Goal: Information Seeking & Learning: Check status

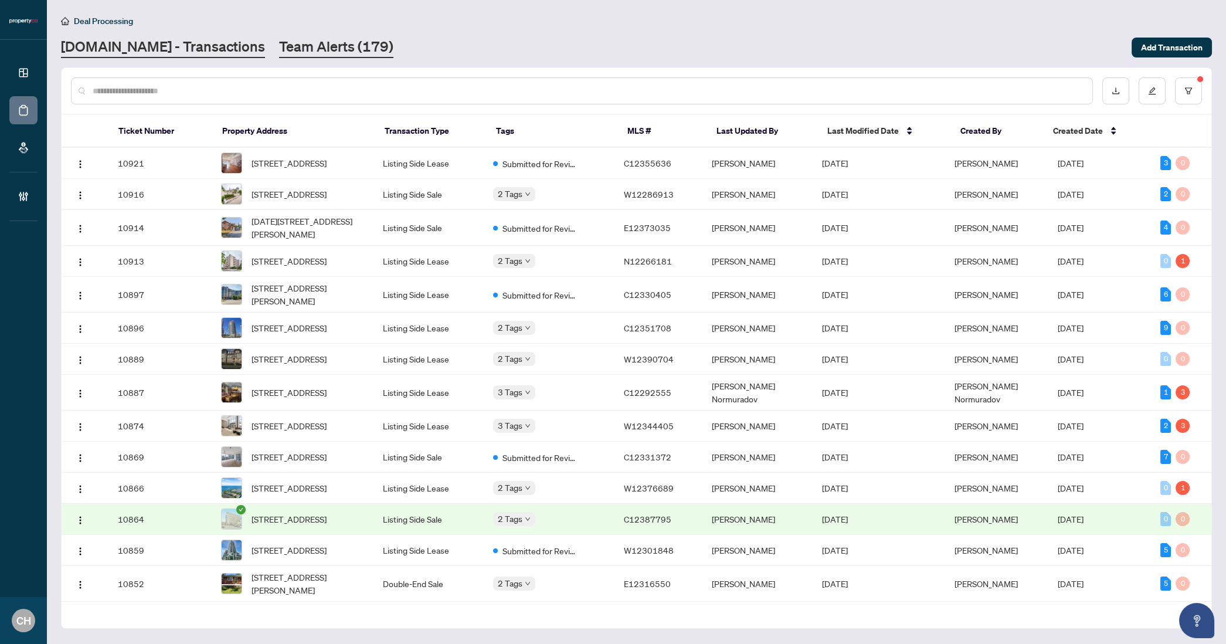
click at [350, 50] on link "Team Alerts (179)" at bounding box center [336, 47] width 114 height 21
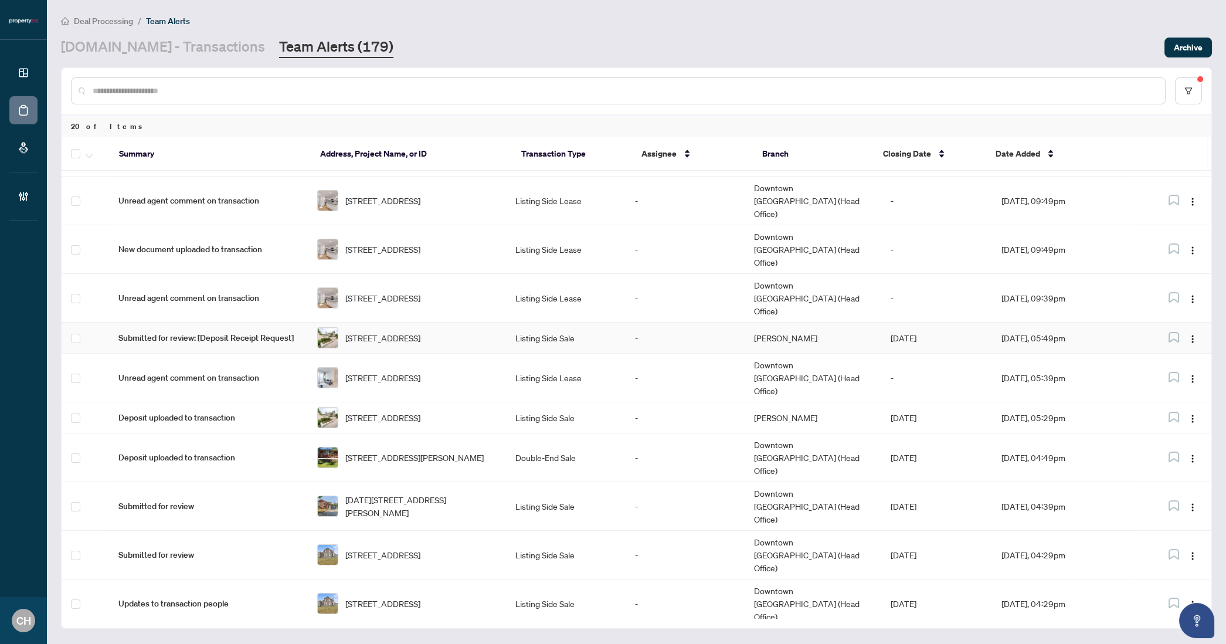
scroll to position [267, 0]
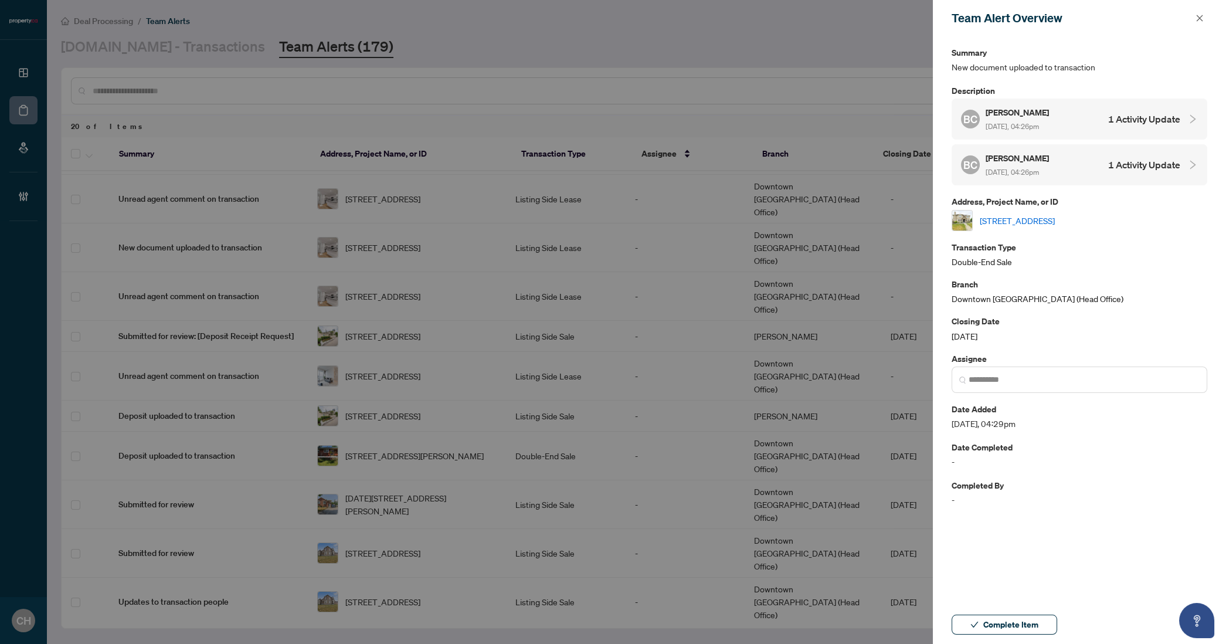
click at [1120, 120] on h4 "1 Activity Update" at bounding box center [1145, 119] width 72 height 14
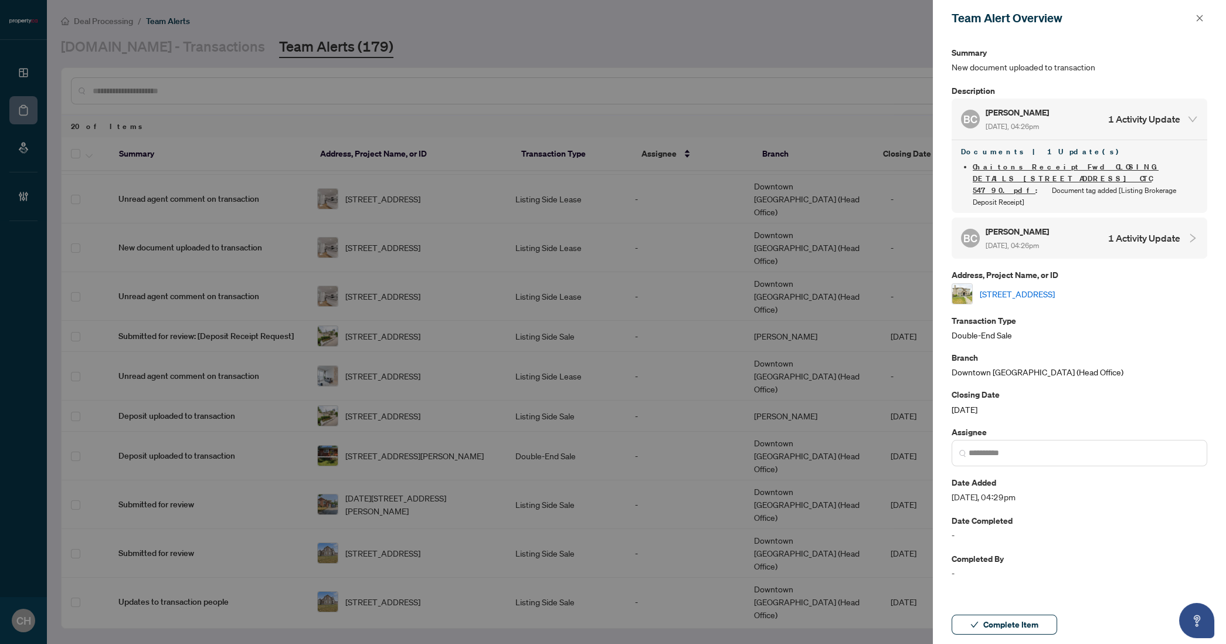
click at [1143, 178] on li "Chaitons Receipt Fwd CLOSING DETAILS [STREET_ADDRESS] CTC 54790.pdf : Document …" at bounding box center [1085, 184] width 225 height 47
click at [1141, 231] on h4 "1 Activity Update" at bounding box center [1145, 238] width 72 height 14
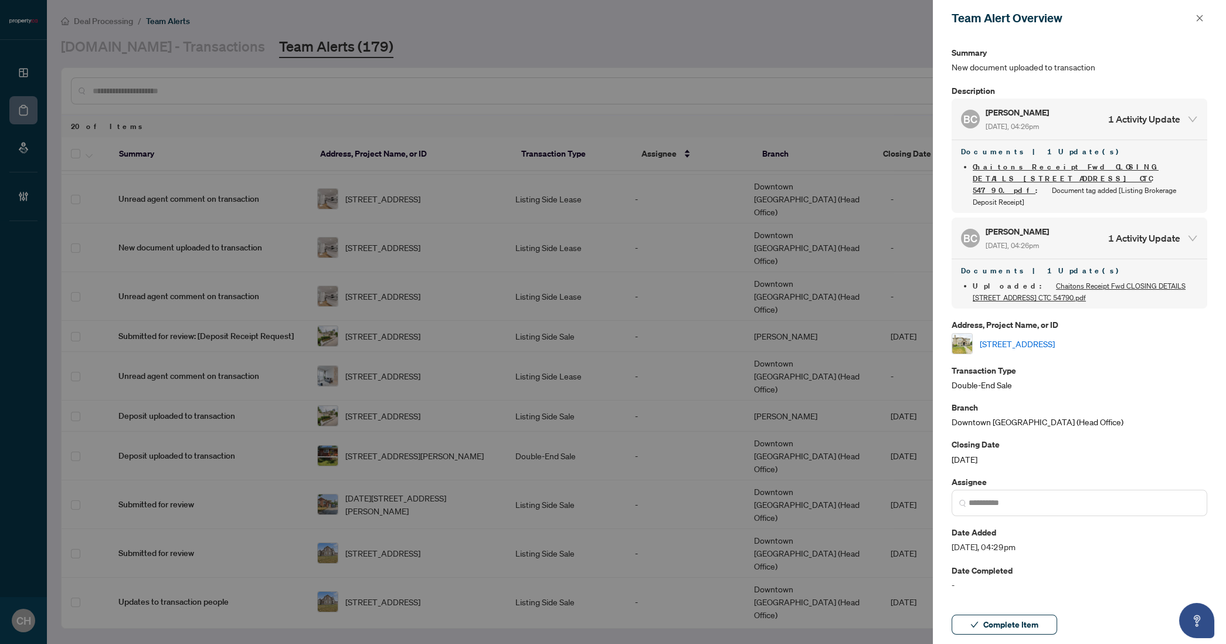
click at [1055, 337] on link "[STREET_ADDRESS]" at bounding box center [1017, 343] width 75 height 13
